Goal: Task Accomplishment & Management: Complete application form

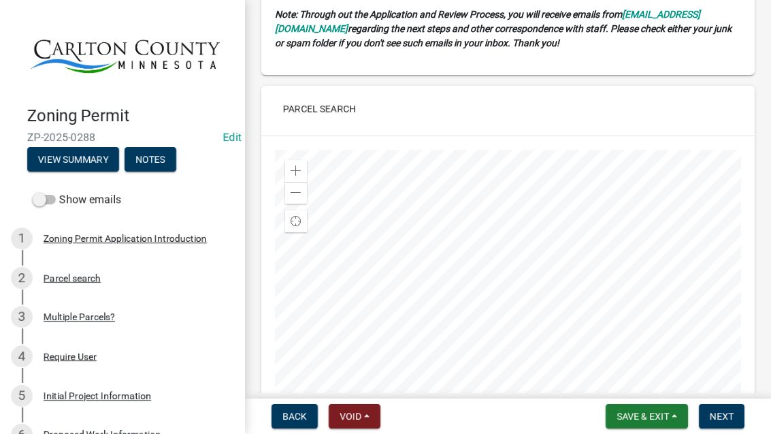
scroll to position [1501, 0]
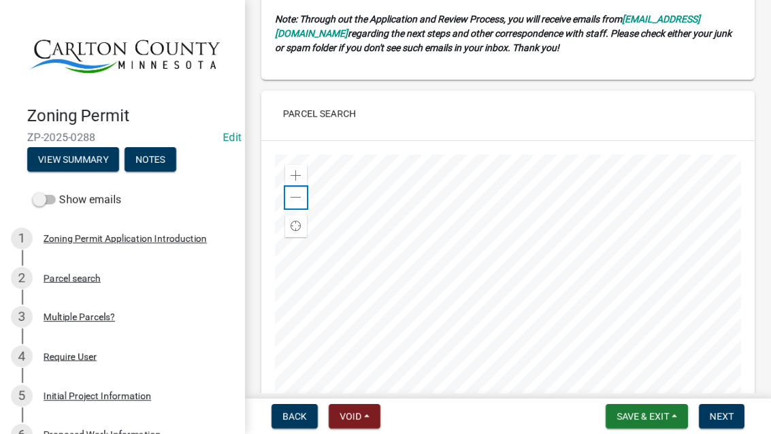
click at [290, 189] on div "Zoom out" at bounding box center [296, 197] width 22 height 22
click at [297, 193] on span at bounding box center [296, 197] width 11 height 11
click at [294, 171] on span at bounding box center [296, 175] width 11 height 11
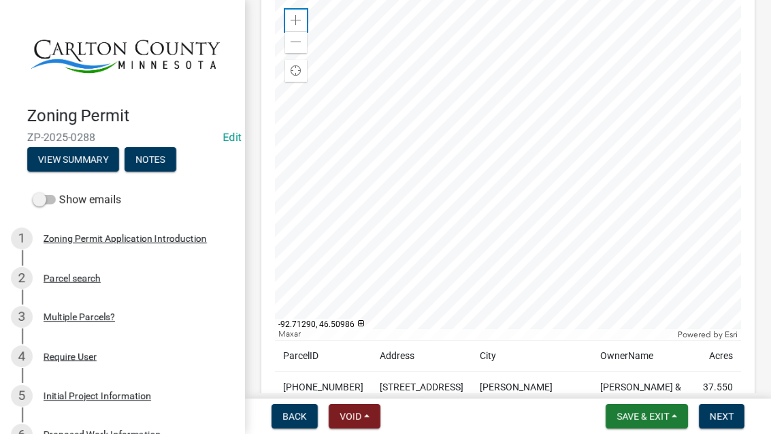
scroll to position [1654, 0]
click at [304, 20] on div "Zoom in" at bounding box center [296, 22] width 22 height 22
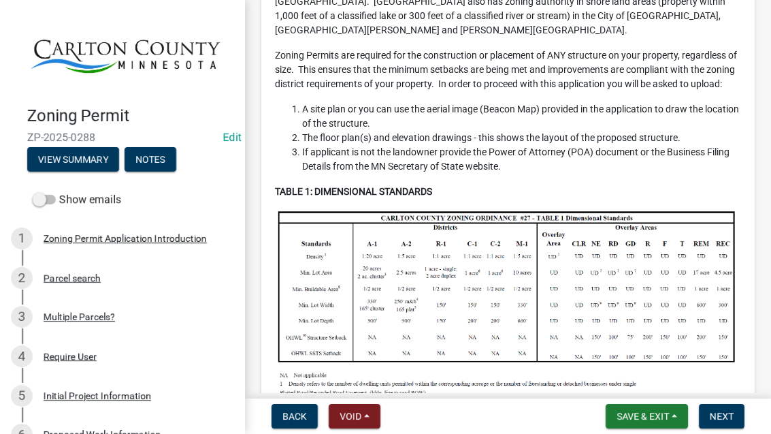
scroll to position [252, 0]
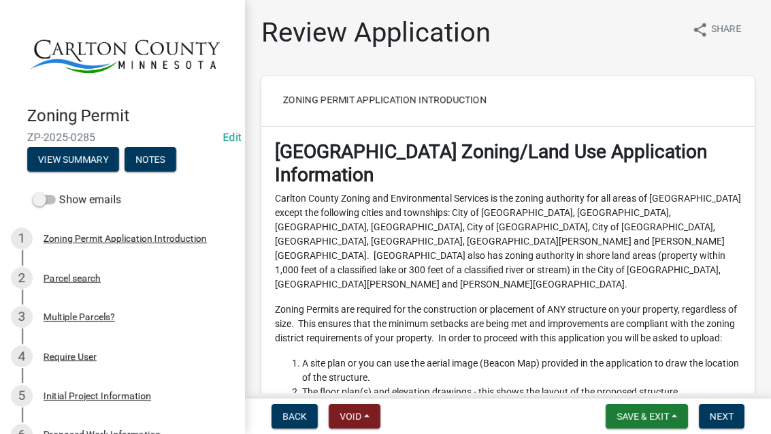
scroll to position [5678, 0]
